Goal: Task Accomplishment & Management: Use online tool/utility

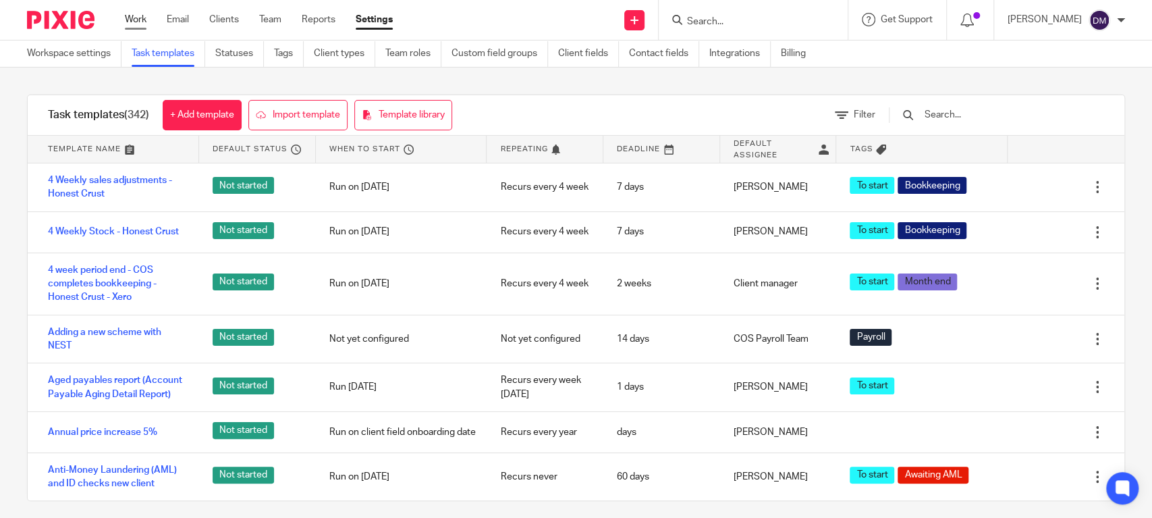
click at [128, 14] on link "Work" at bounding box center [136, 19] width 22 height 13
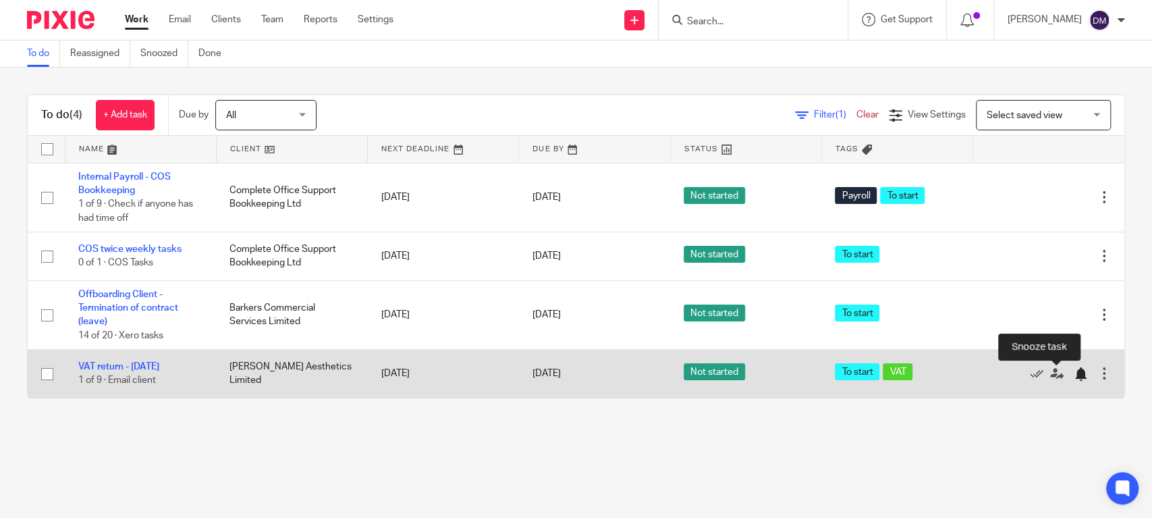
click at [1074, 377] on div at bounding box center [1080, 373] width 13 height 13
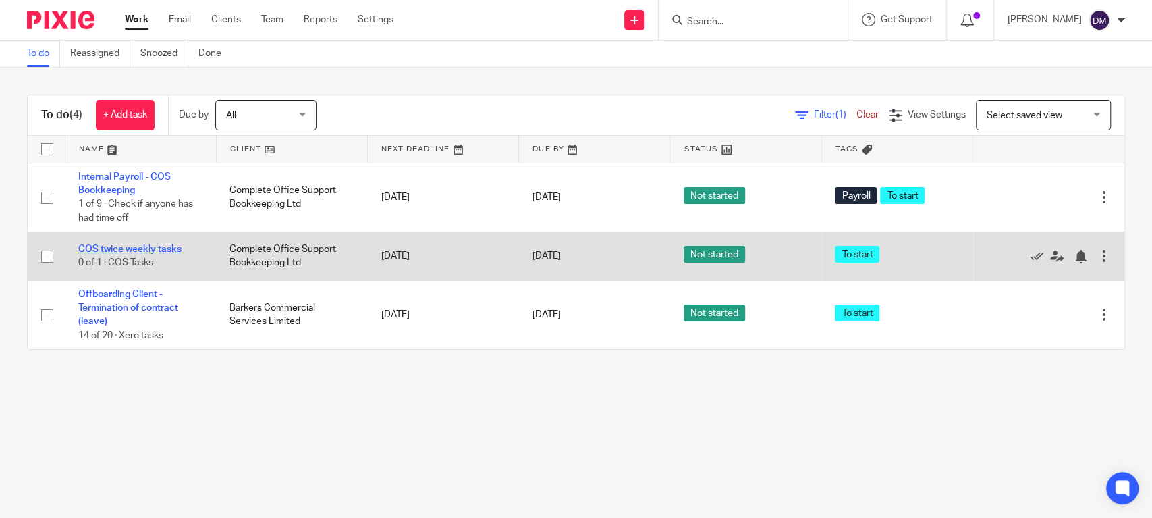
click at [122, 250] on link "COS twice weekly tasks" at bounding box center [129, 248] width 103 height 9
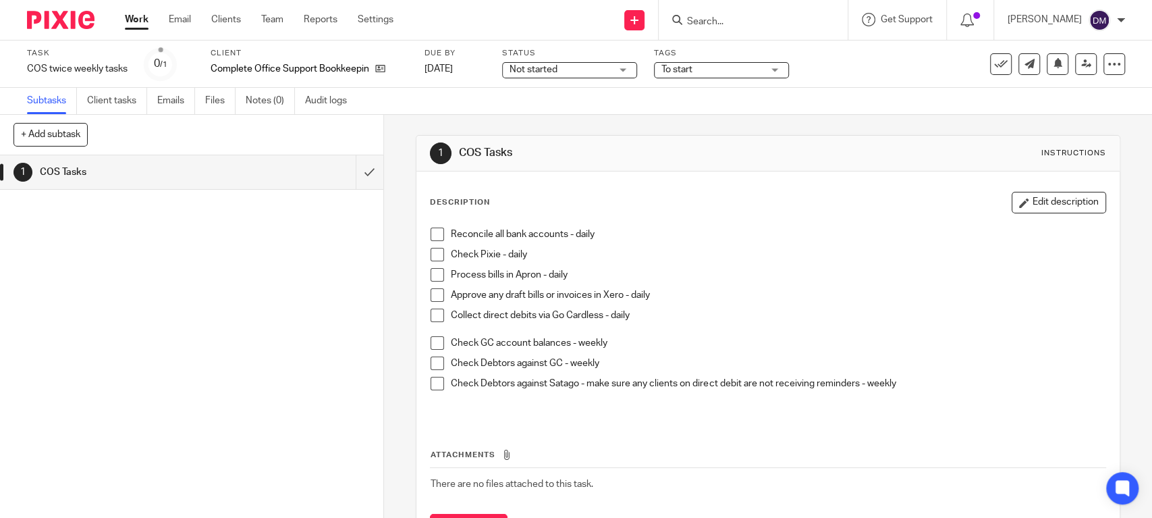
click at [431, 235] on span at bounding box center [437, 233] width 13 height 13
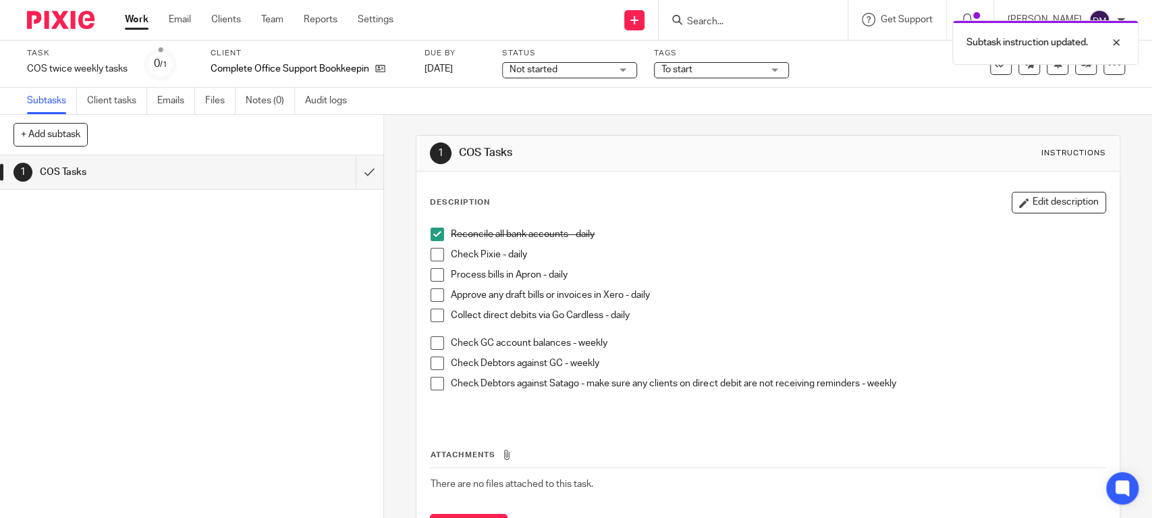
click at [431, 260] on span at bounding box center [437, 254] width 13 height 13
click at [431, 281] on span at bounding box center [437, 274] width 13 height 13
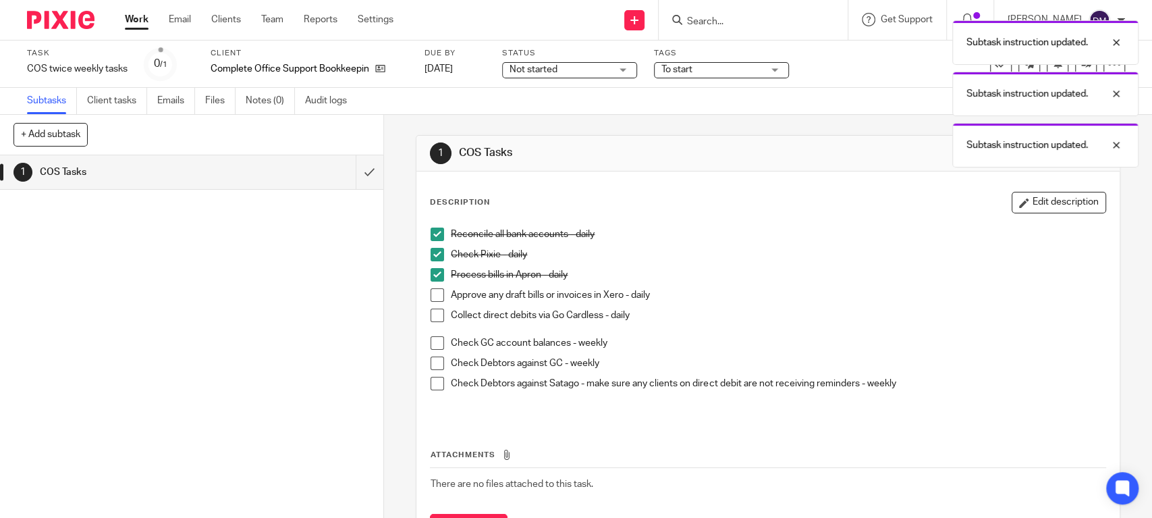
click at [431, 295] on span at bounding box center [437, 294] width 13 height 13
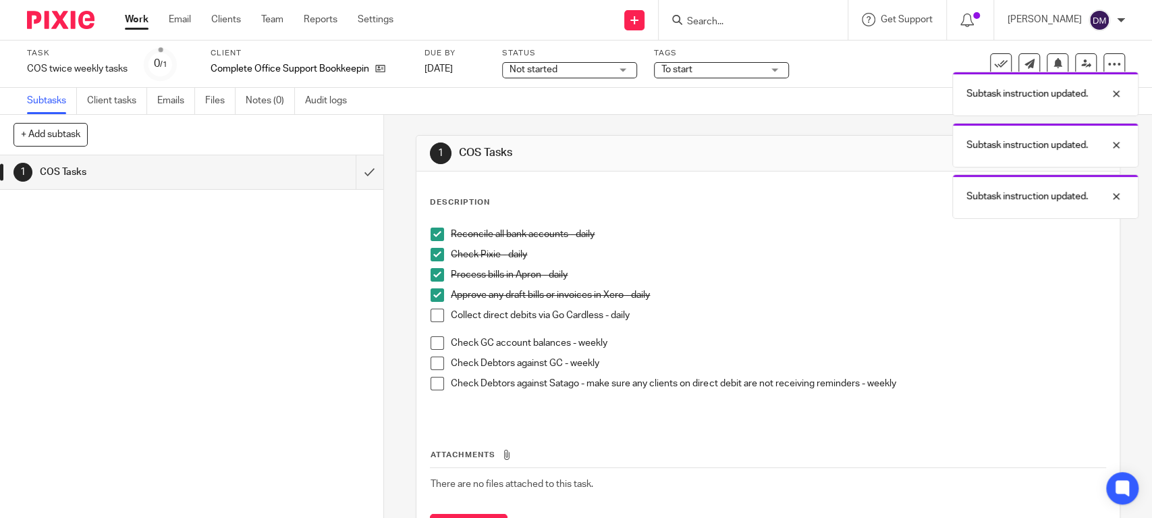
click at [435, 338] on span at bounding box center [437, 342] width 13 height 13
